Goal: Task Accomplishment & Management: Use online tool/utility

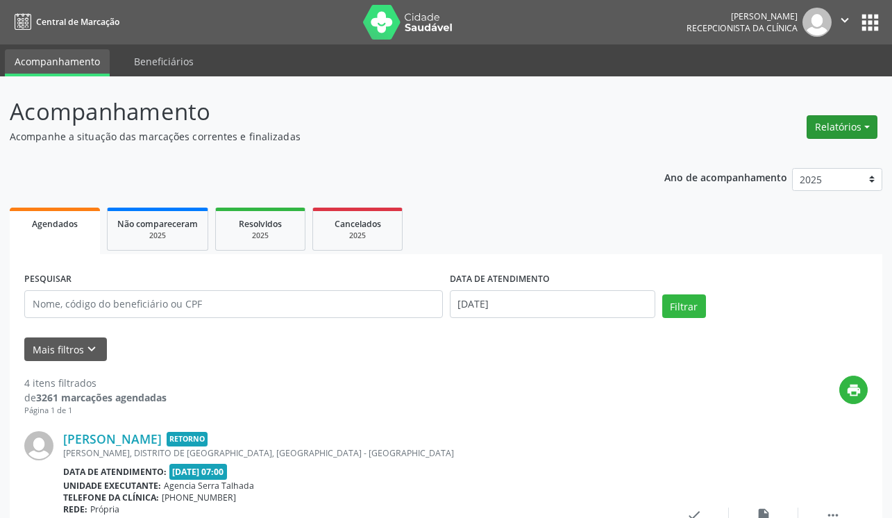
click at [851, 129] on button "Relatórios" at bounding box center [842, 127] width 71 height 24
click at [776, 160] on link "Agendamentos" at bounding box center [803, 156] width 149 height 19
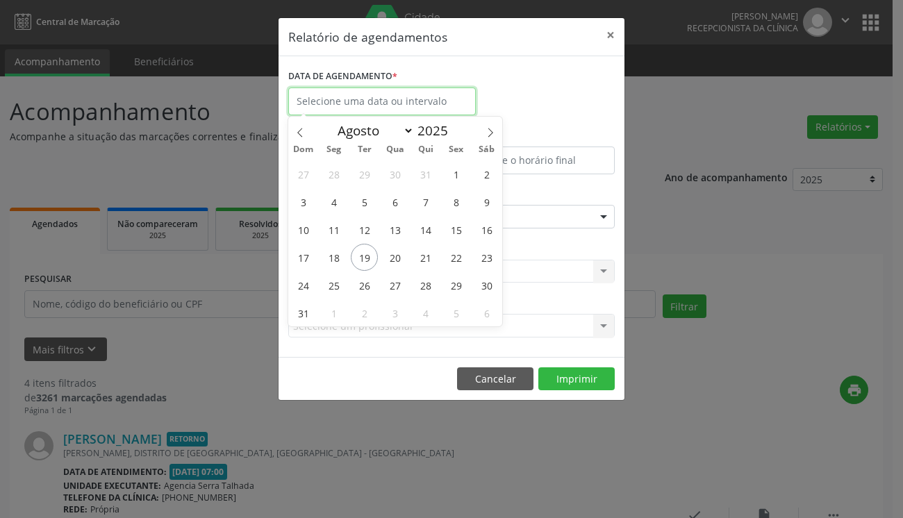
click at [445, 106] on input "text" at bounding box center [382, 102] width 188 height 28
click at [365, 261] on span "19" at bounding box center [364, 257] width 27 height 27
type input "[DATE]"
click at [365, 261] on span "19" at bounding box center [364, 257] width 27 height 27
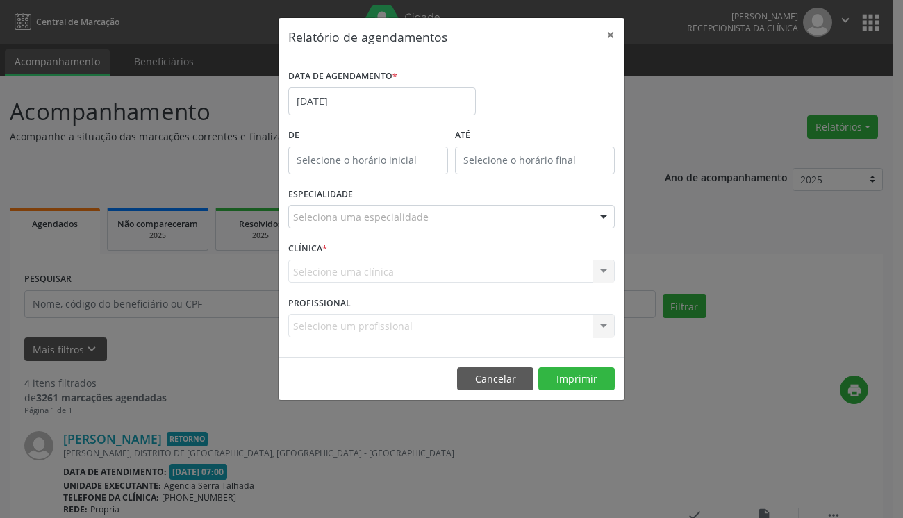
click at [608, 215] on div at bounding box center [603, 218] width 21 height 24
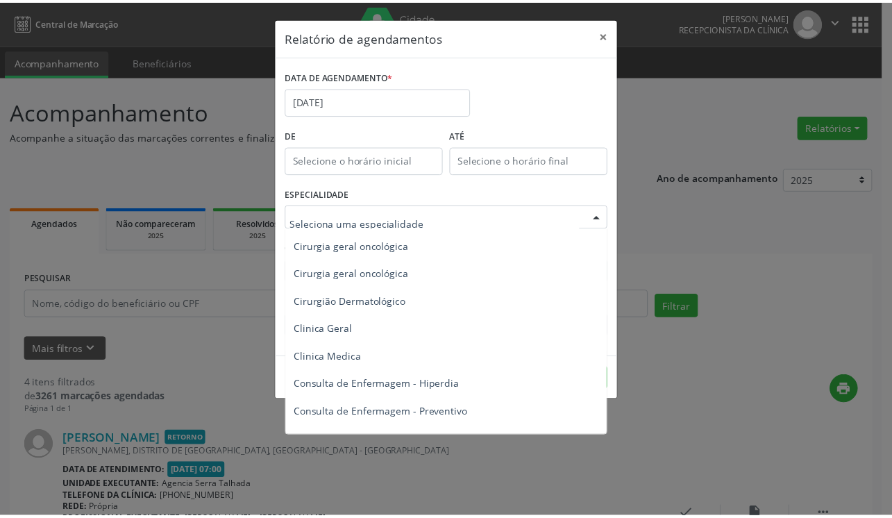
scroll to position [417, 0]
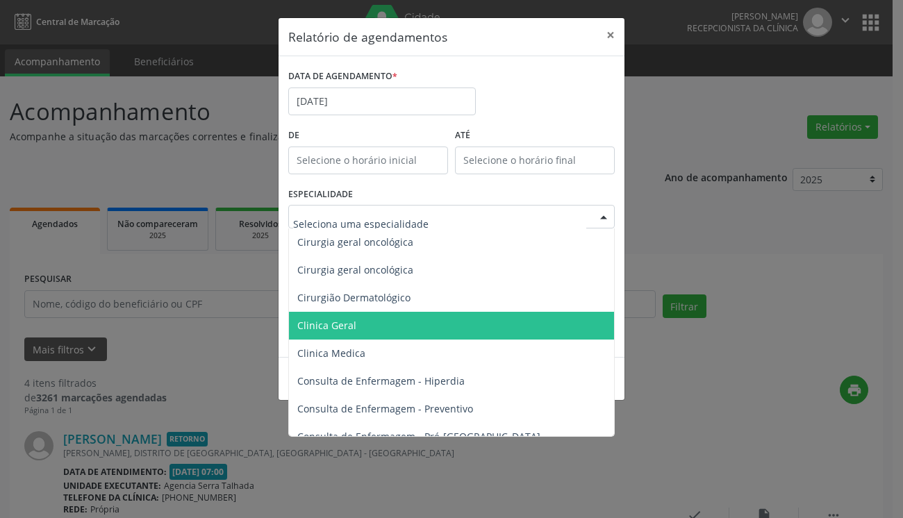
click at [347, 322] on span "Clinica Geral" at bounding box center [326, 325] width 59 height 13
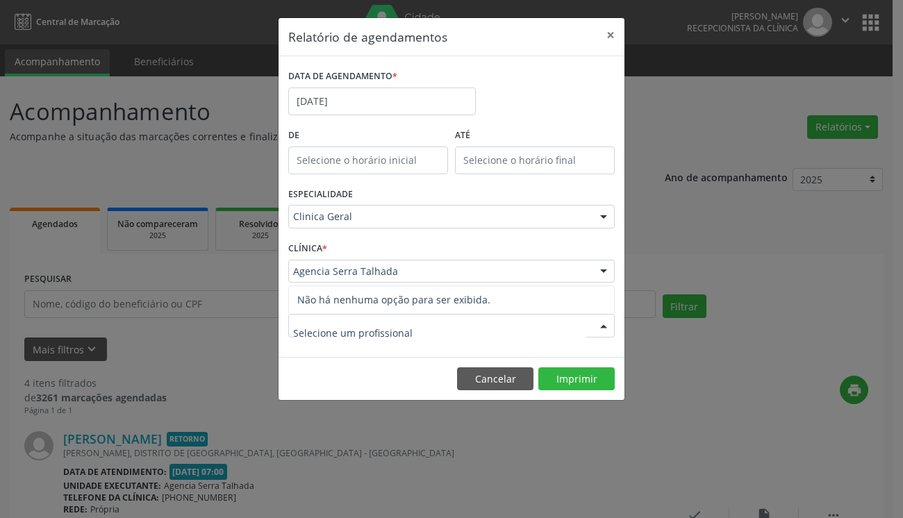
click at [601, 325] on div at bounding box center [603, 327] width 21 height 24
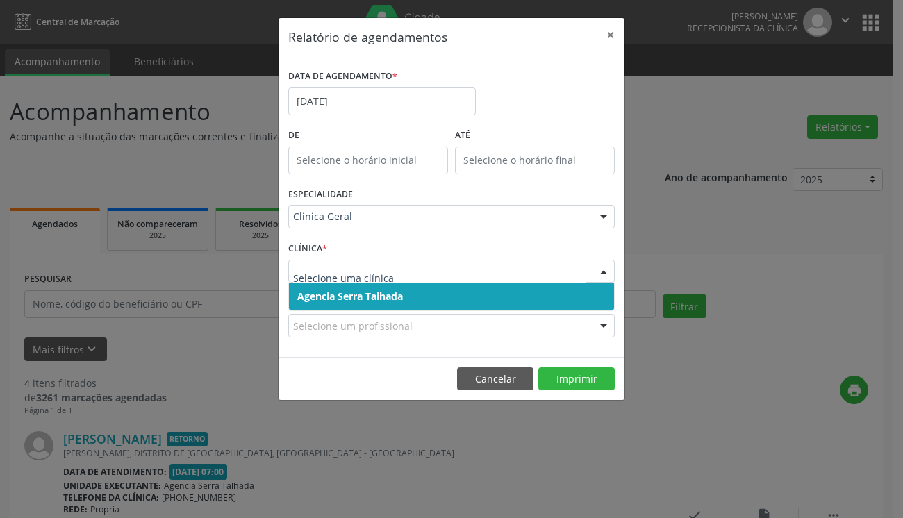
click at [599, 267] on div at bounding box center [603, 272] width 21 height 24
click at [396, 292] on span "Agencia Serra Talhada" at bounding box center [350, 296] width 106 height 13
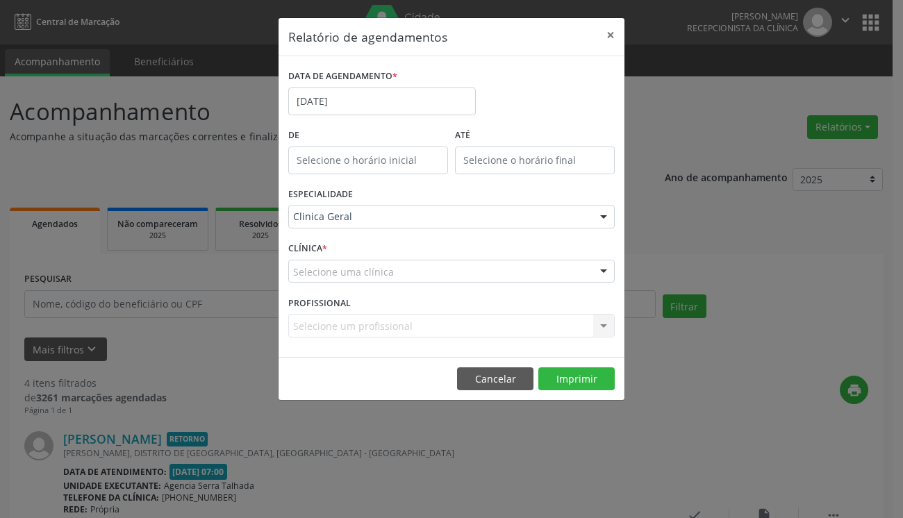
click at [606, 327] on div "Selecione um profissional Nenhum resultado encontrado para: " " Não há nenhuma …" at bounding box center [451, 326] width 326 height 24
click at [603, 326] on div "Selecione um profissional Nenhum resultado encontrado para: " " Não há nenhuma …" at bounding box center [451, 326] width 326 height 24
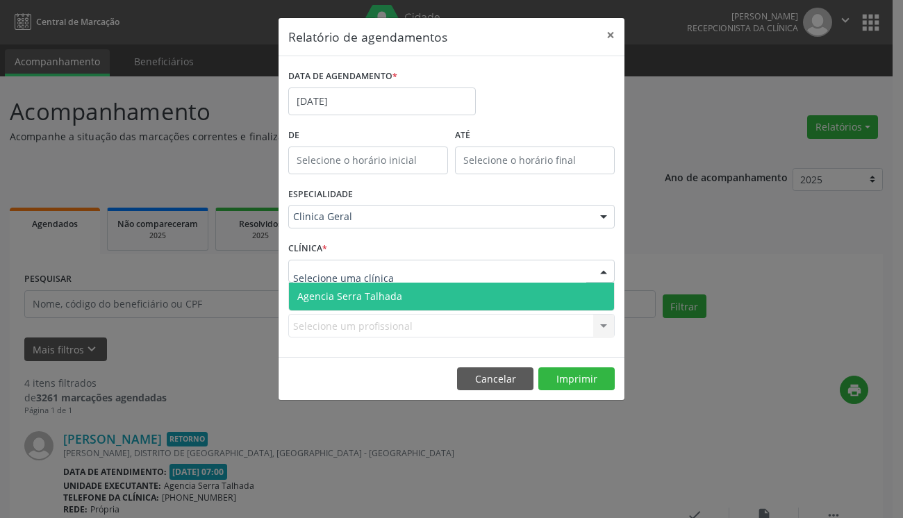
click at [598, 273] on div at bounding box center [603, 272] width 21 height 24
click at [363, 294] on span "Agencia Serra Talhada" at bounding box center [349, 296] width 105 height 13
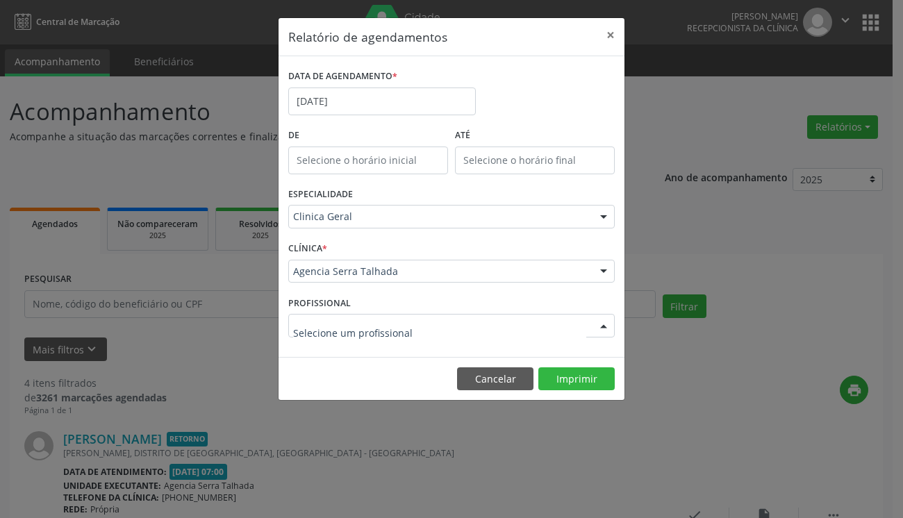
click at [597, 324] on div at bounding box center [603, 327] width 21 height 24
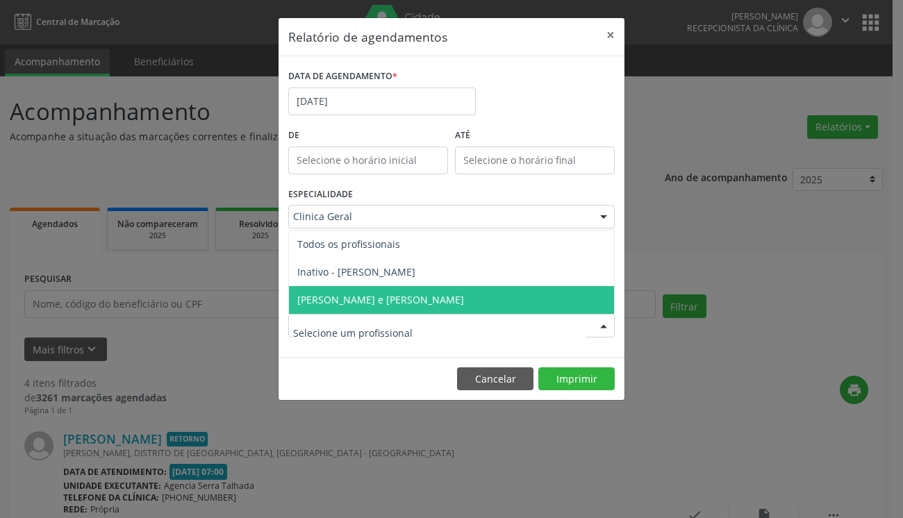
click at [343, 301] on span "[PERSON_NAME] e [PERSON_NAME]" at bounding box center [380, 299] width 167 height 13
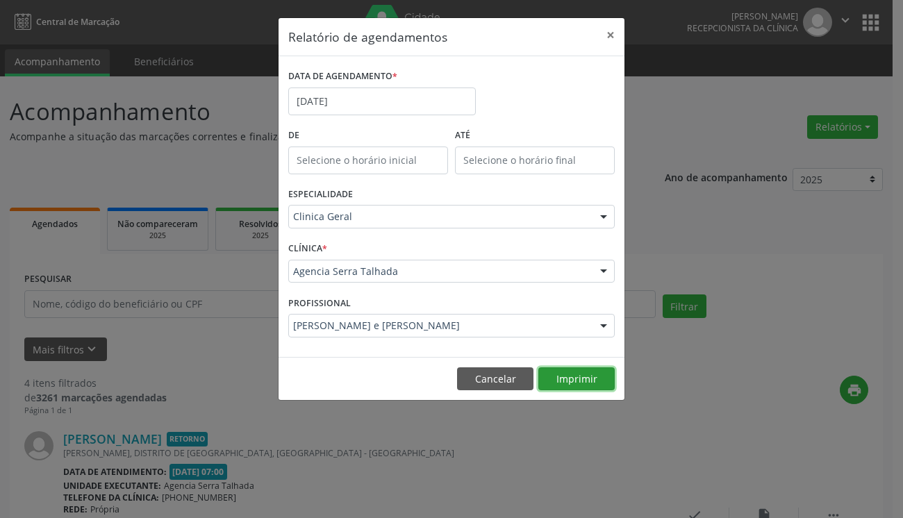
click at [559, 377] on button "Imprimir" at bounding box center [576, 379] width 76 height 24
click at [604, 31] on button "×" at bounding box center [611, 35] width 28 height 34
